Goal: Information Seeking & Learning: Get advice/opinions

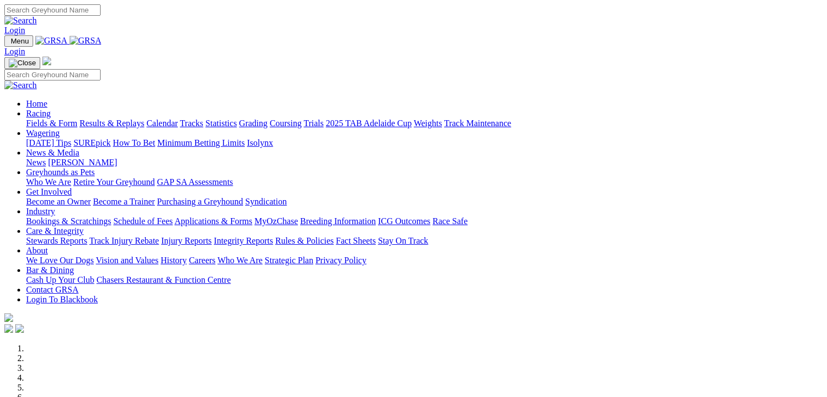
click at [71, 138] on link "[DATE] Tips" at bounding box center [48, 142] width 45 height 9
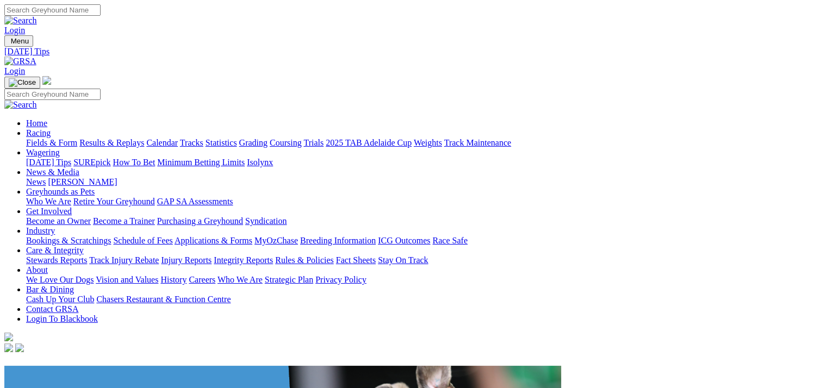
click at [51, 128] on link "Racing" at bounding box center [38, 132] width 24 height 9
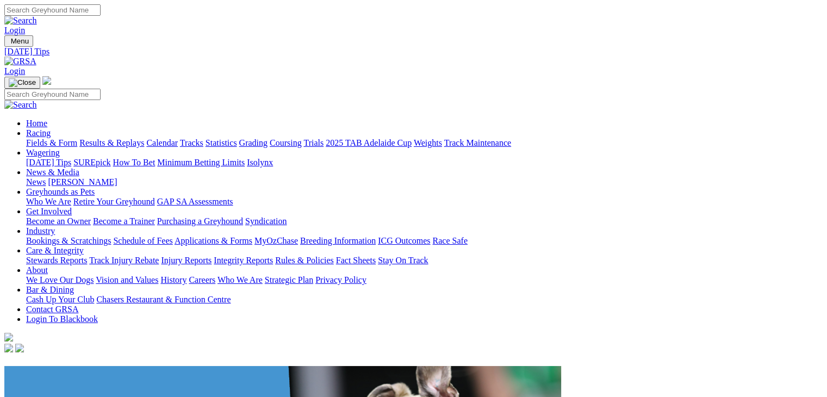
click at [60, 148] on link "Wagering" at bounding box center [43, 152] width 34 height 9
click at [71, 158] on link "[DATE] Tips" at bounding box center [48, 162] width 45 height 9
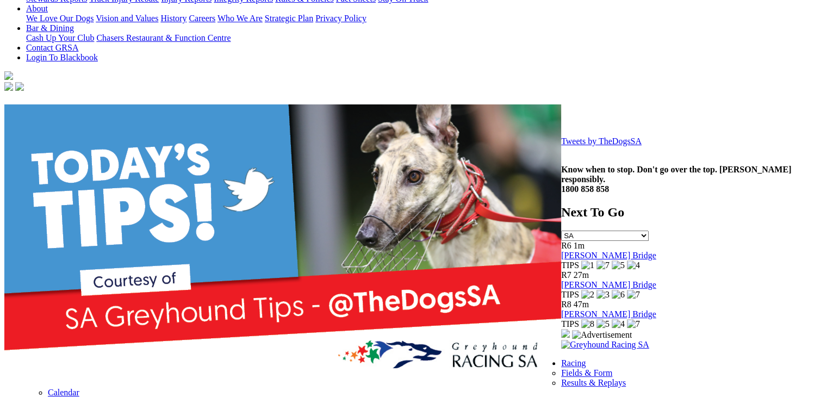
scroll to position [272, 0]
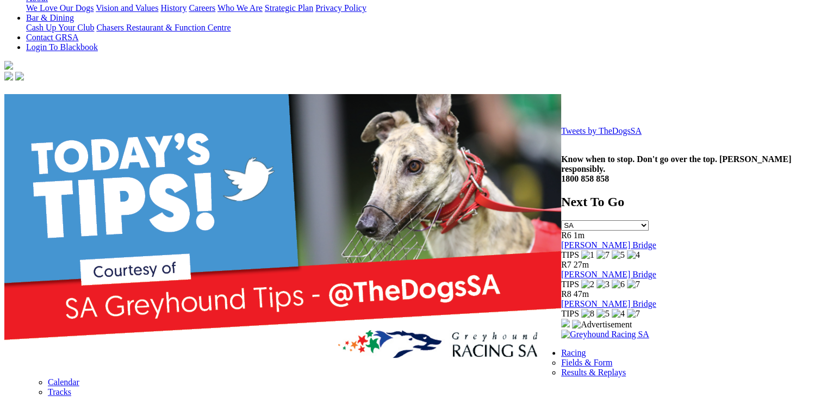
click at [561, 135] on link "Tweets by TheDogsSA" at bounding box center [601, 130] width 80 height 9
